Goal: Answer question/provide support

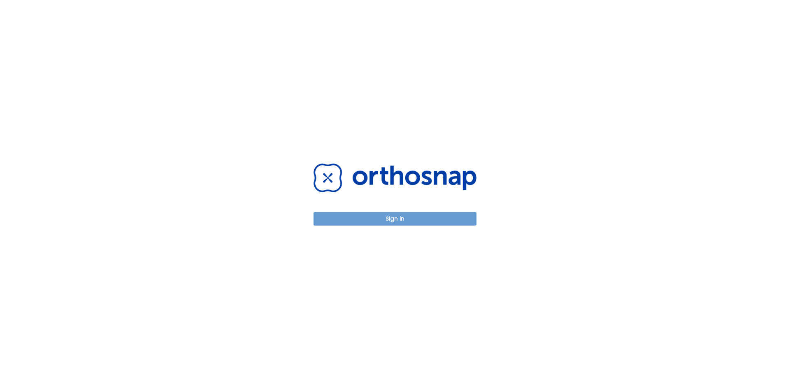
click at [412, 219] on button "Sign in" at bounding box center [395, 219] width 163 height 14
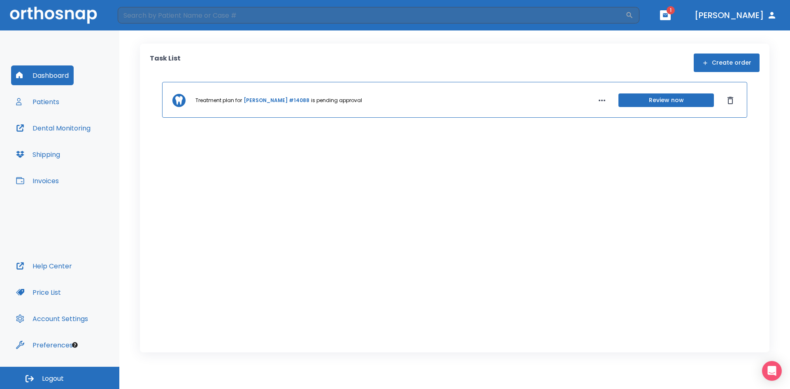
click at [44, 102] on button "Patients" at bounding box center [37, 102] width 53 height 20
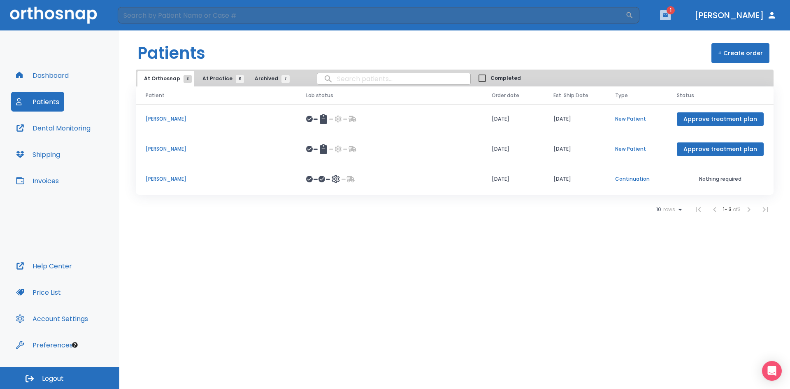
click at [671, 17] on button "button" at bounding box center [665, 15] width 11 height 10
click at [660, 38] on li "[PERSON_NAME] 1" at bounding box center [658, 36] width 88 height 16
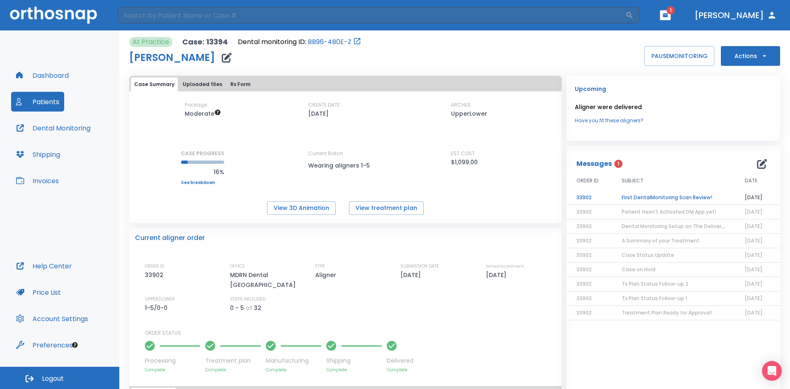
click at [636, 197] on td "First DentalMonitoring Scan Review!" at bounding box center [673, 197] width 123 height 14
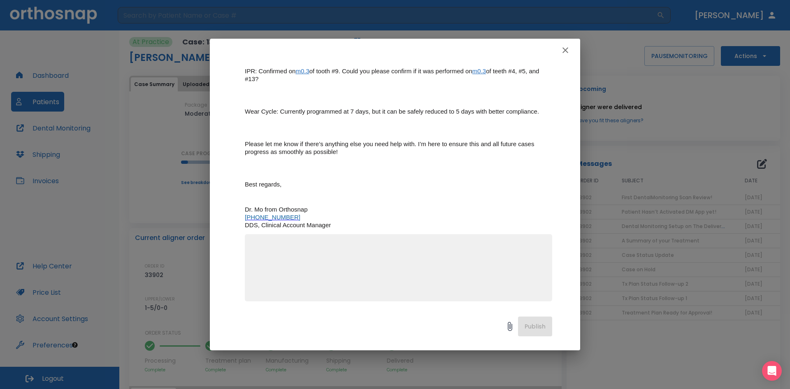
scroll to position [241, 0]
click at [400, 260] on textarea at bounding box center [398, 268] width 297 height 57
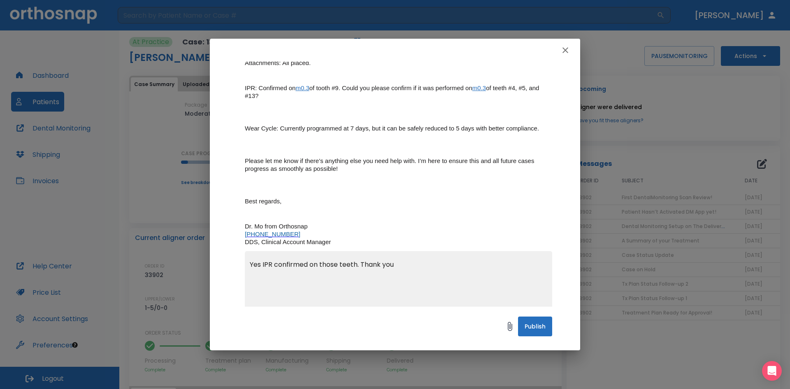
scroll to position [200, 0]
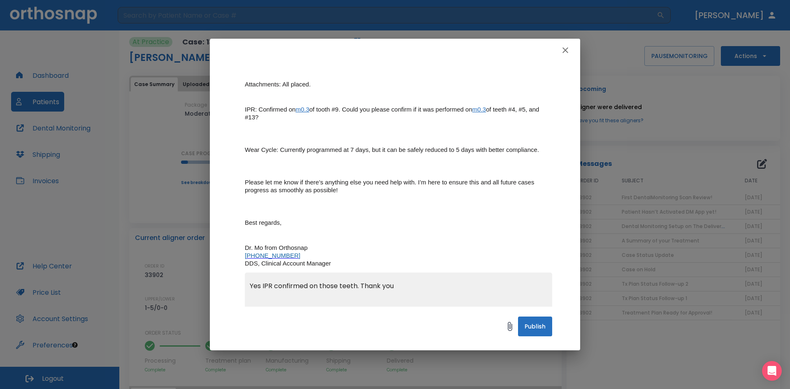
type textarea "Yes IPR confirmed on those teeth. Thank you"
click at [531, 334] on button "Publish" at bounding box center [535, 326] width 34 height 20
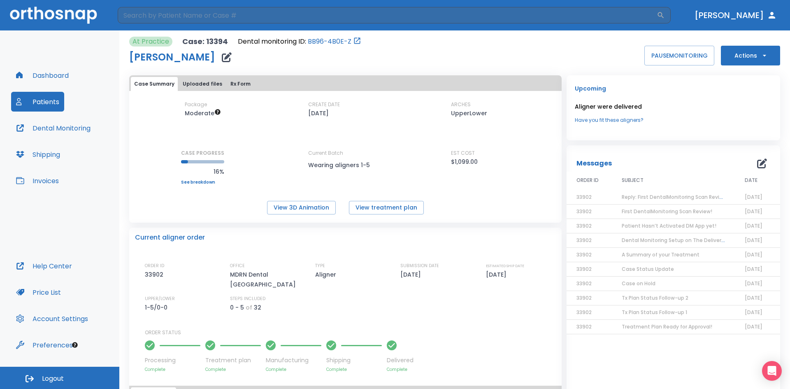
scroll to position [0, 0]
